Goal: Find specific page/section: Find specific page/section

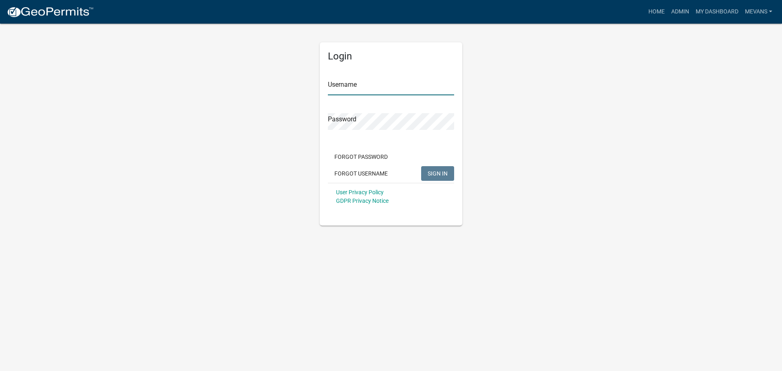
type input "Mevans"
click at [444, 172] on span "SIGN IN" at bounding box center [437, 173] width 20 height 7
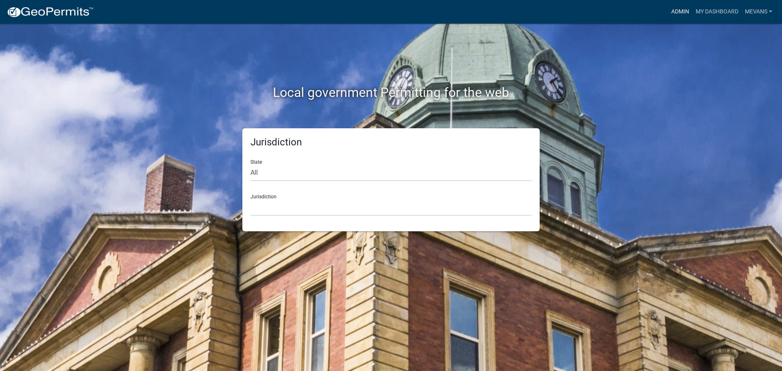
click at [673, 11] on link "Admin" at bounding box center [680, 11] width 24 height 15
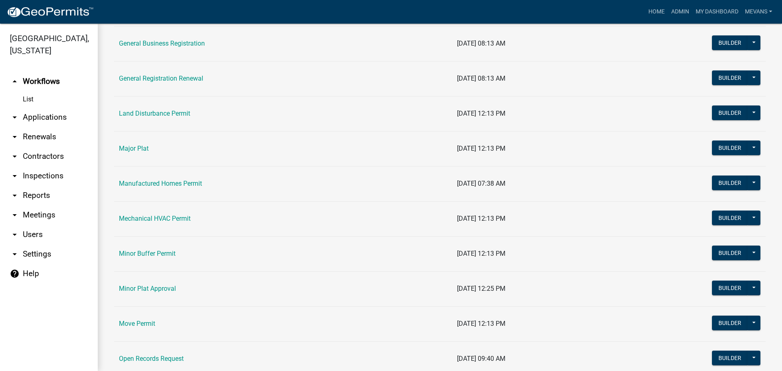
scroll to position [814, 0]
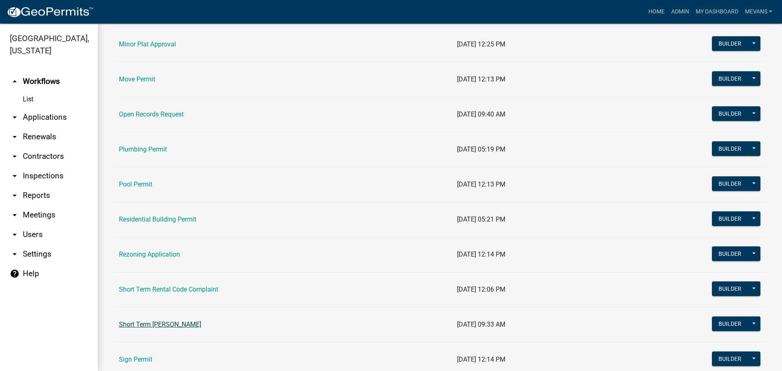
click at [168, 323] on link "Short Term [PERSON_NAME]" at bounding box center [160, 324] width 82 height 8
